Goal: Information Seeking & Learning: Learn about a topic

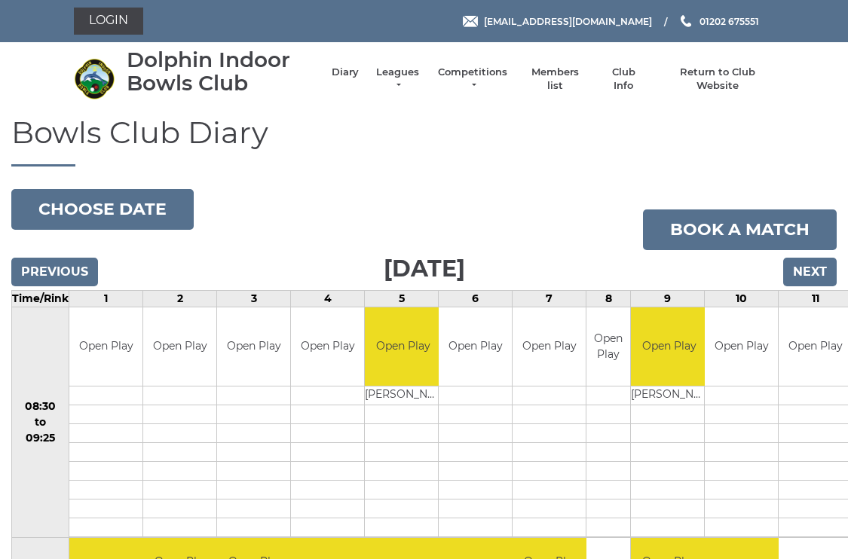
scroll to position [7, 0]
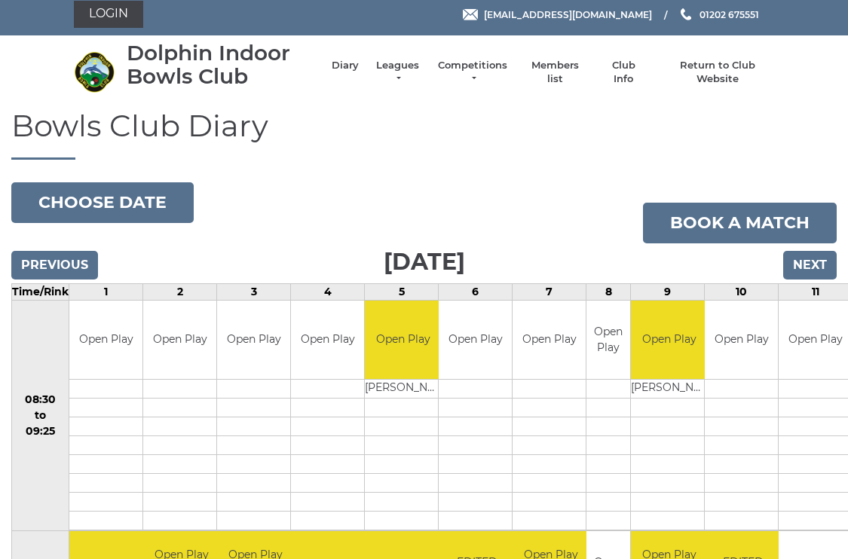
click at [403, 68] on link "Leagues" at bounding box center [397, 72] width 47 height 27
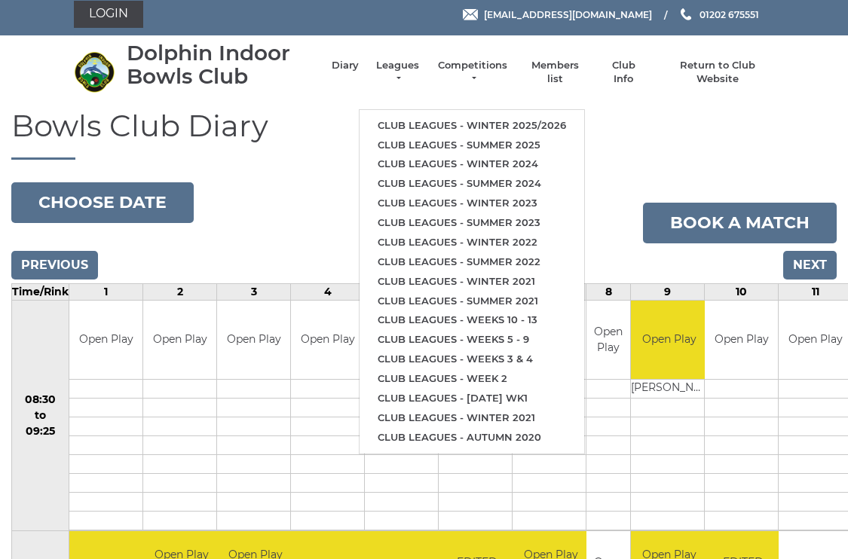
click at [561, 116] on li "Club leagues - Winter 2025/2026" at bounding box center [472, 126] width 225 height 20
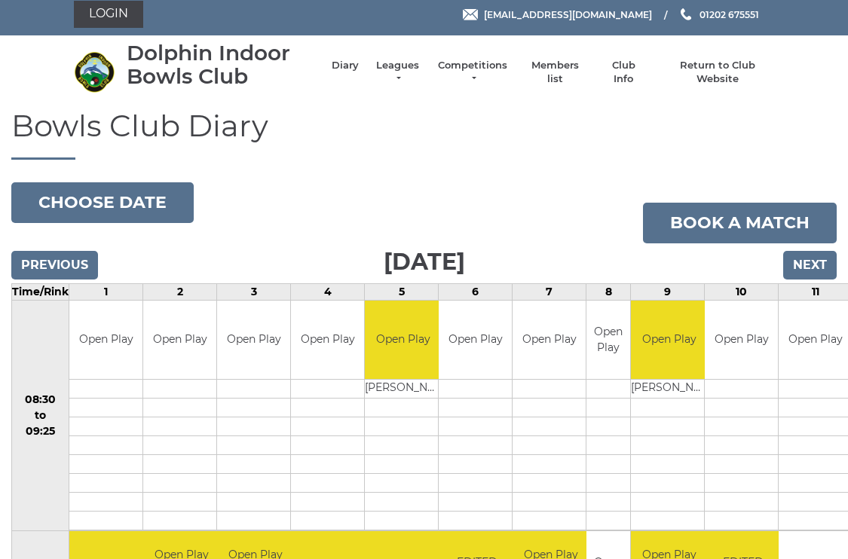
click at [817, 267] on input "Next" at bounding box center [810, 265] width 54 height 29
click at [815, 261] on input "Next" at bounding box center [810, 265] width 54 height 29
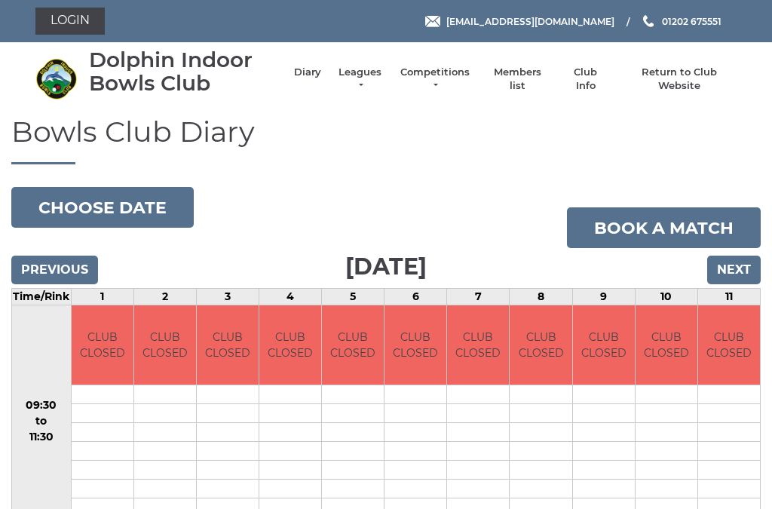
click at [743, 262] on input "Next" at bounding box center [734, 270] width 54 height 29
click at [742, 259] on input "Next" at bounding box center [734, 270] width 54 height 29
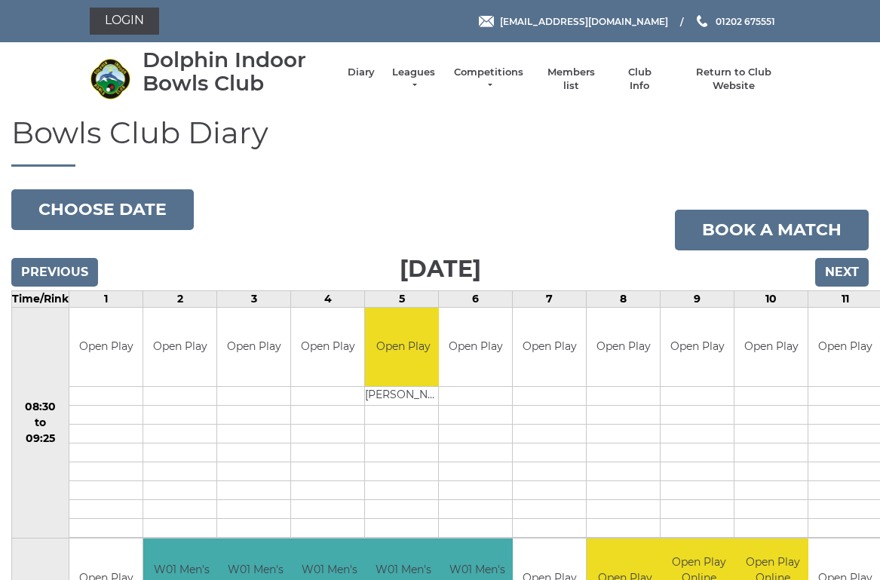
click at [849, 261] on input "Next" at bounding box center [842, 272] width 54 height 29
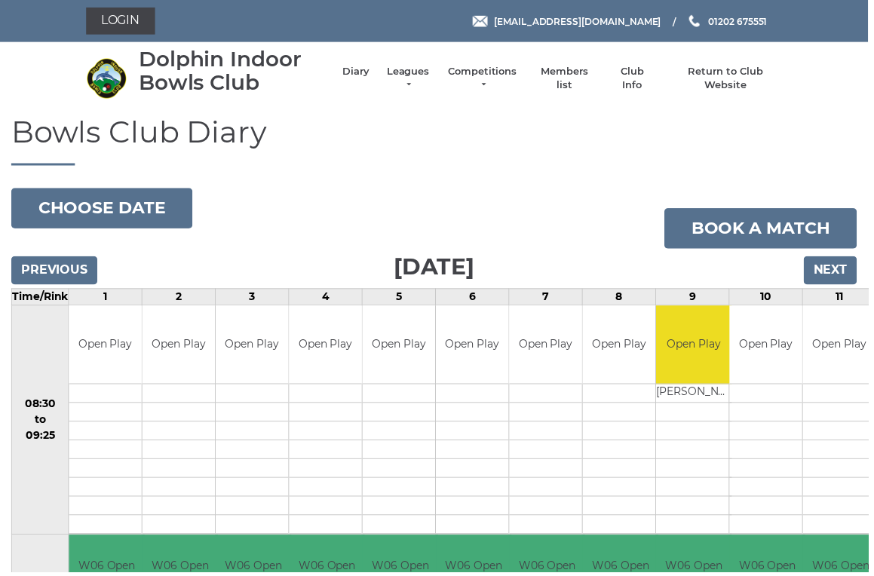
click at [840, 259] on input "Next" at bounding box center [836, 272] width 54 height 29
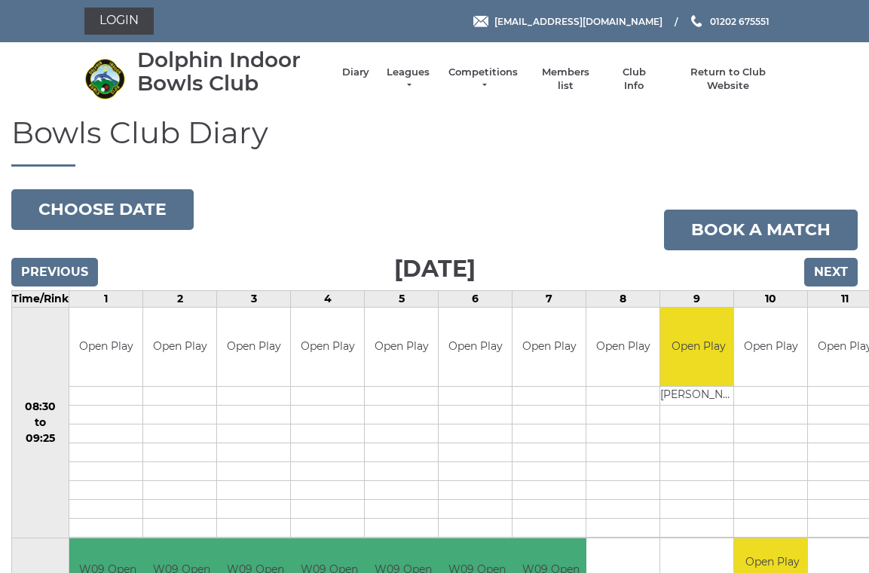
click at [833, 262] on input "Next" at bounding box center [831, 272] width 54 height 29
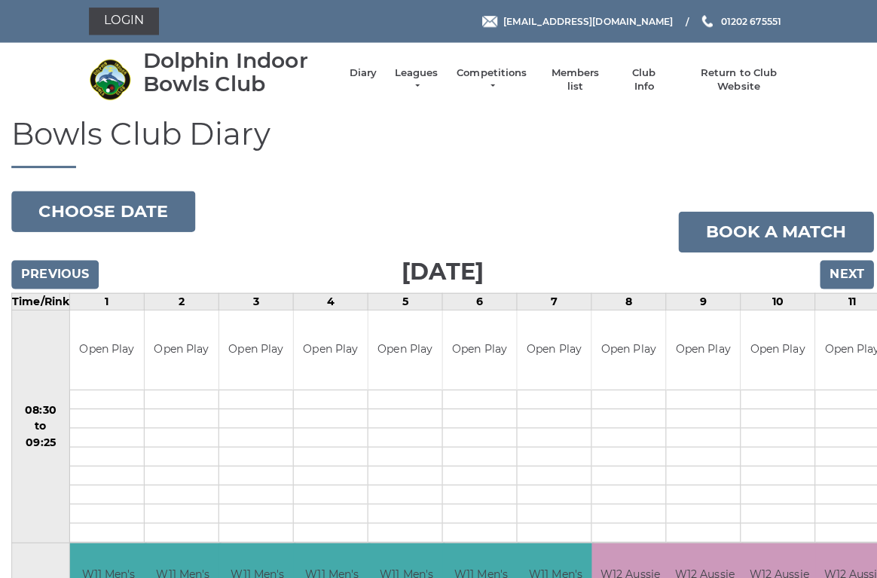
click at [49, 271] on input "Previous" at bounding box center [54, 272] width 87 height 29
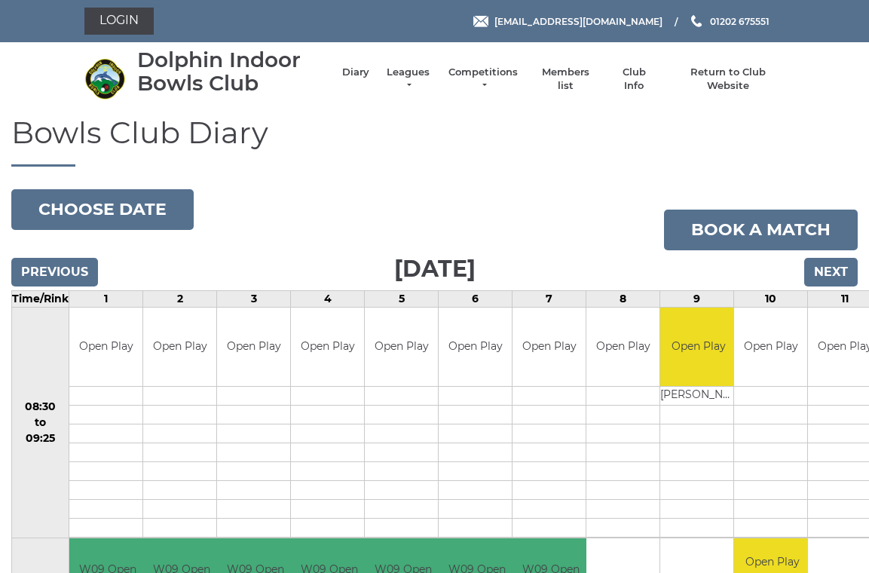
scroll to position [9, 0]
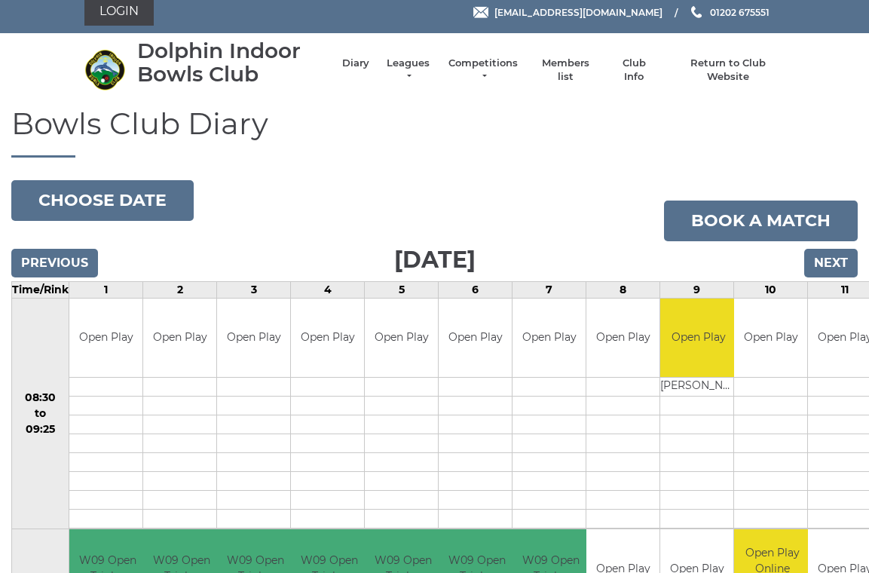
click at [60, 249] on input "Previous" at bounding box center [54, 263] width 87 height 29
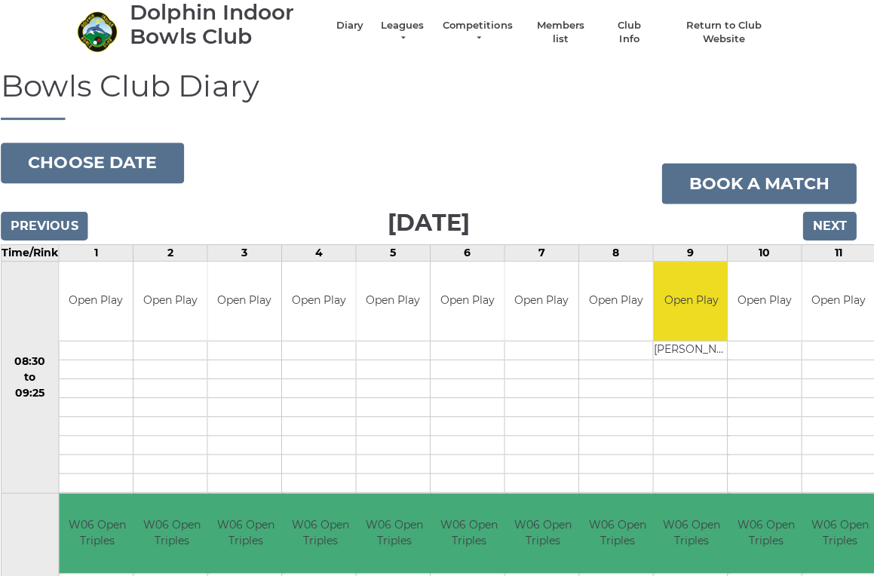
scroll to position [0, 6]
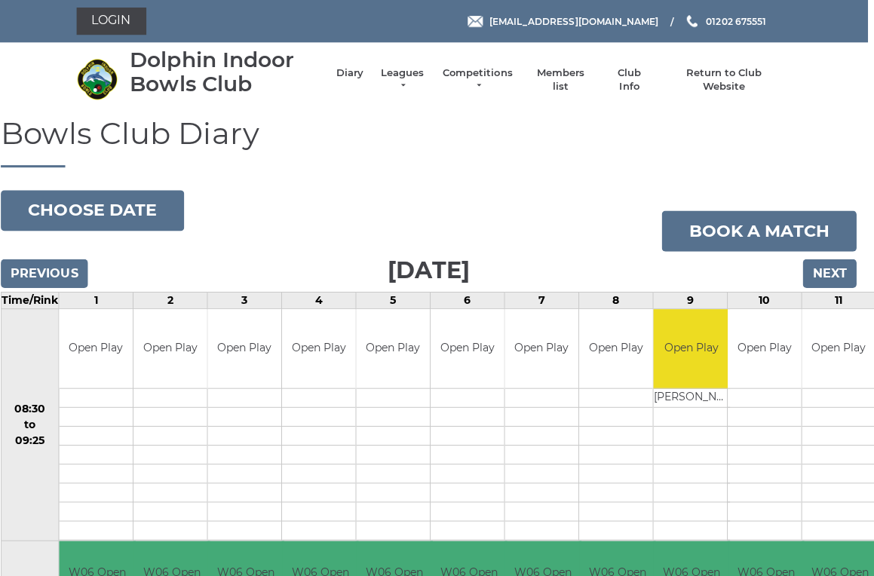
click at [833, 264] on input "Next" at bounding box center [830, 272] width 54 height 29
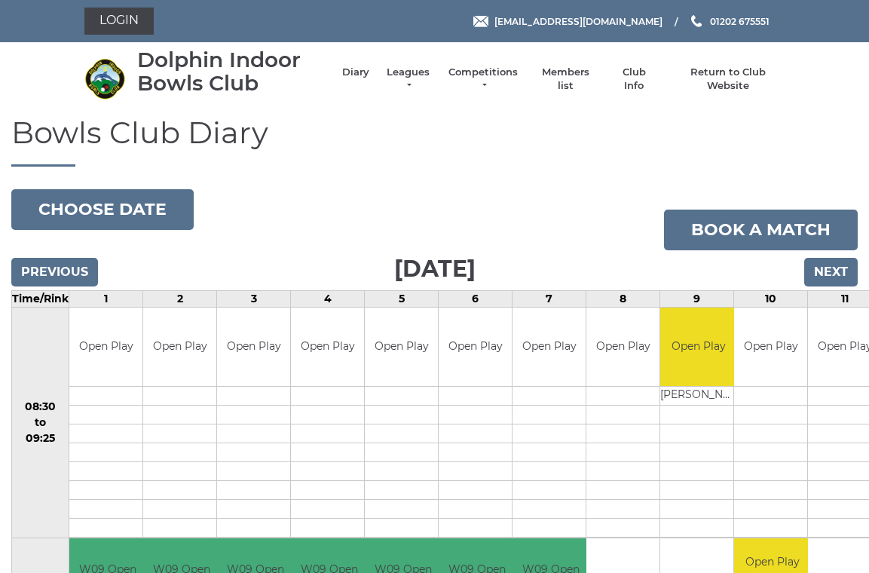
click at [843, 260] on input "Next" at bounding box center [831, 272] width 54 height 29
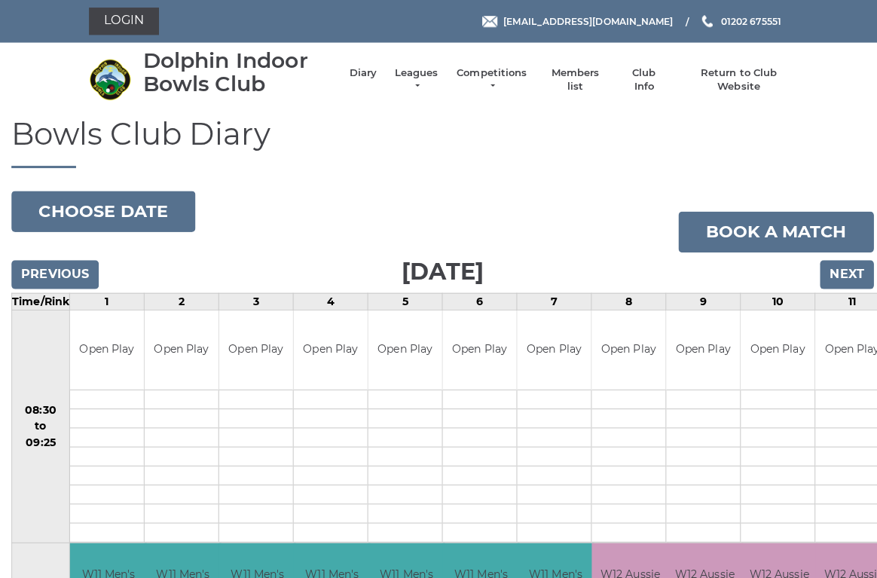
click at [843, 264] on input "Next" at bounding box center [840, 272] width 54 height 29
